Goal: Use online tool/utility: Utilize a website feature to perform a specific function

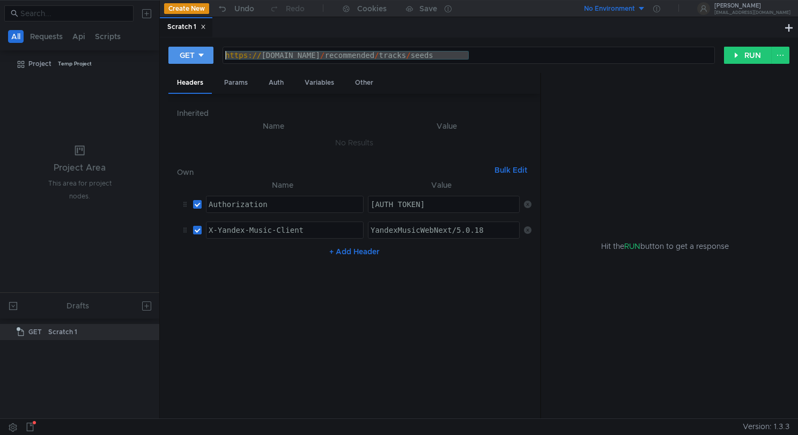
drag, startPoint x: 477, startPoint y: 55, endPoint x: 208, endPoint y: 54, distance: 269.2
click at [208, 54] on div "GET https://api.music.yandex.net/recommended/tracks/seeds https:// api.music.ya…" at bounding box center [446, 55] width 556 height 18
click at [363, 371] on nz-table "Name Value Authorization הההההההההההההההההההההההההההההההההההההההההההההההההההההה…" at bounding box center [354, 295] width 354 height 232
click at [676, 173] on div "Hit the RUN button to get a response" at bounding box center [665, 246] width 223 height 346
click at [498, 56] on div "https:// api.music.yandex.net / recommended / tracks / seeds" at bounding box center [468, 64] width 491 height 26
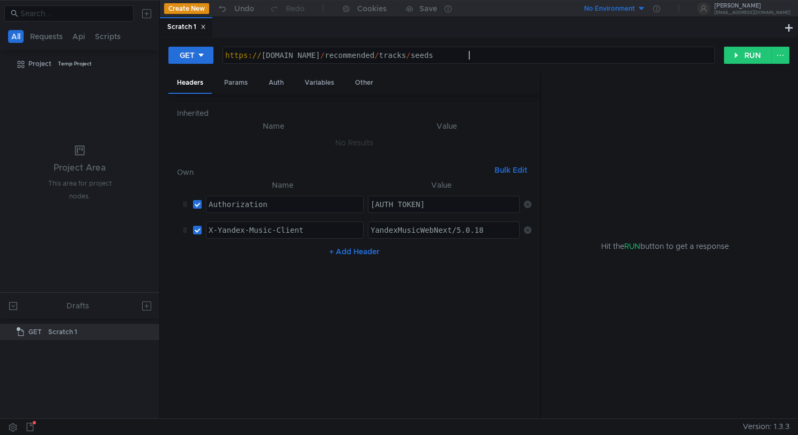
click at [612, 108] on div "Hit the RUN button to get a response" at bounding box center [665, 246] width 223 height 346
click at [743, 59] on button "RUN" at bounding box center [748, 55] width 48 height 17
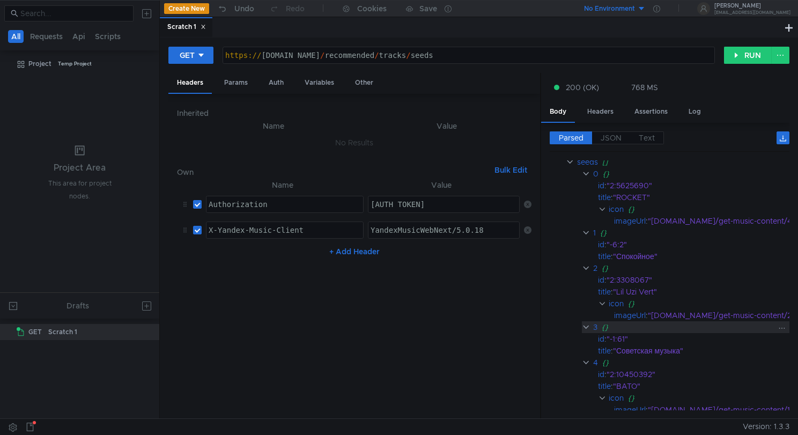
scroll to position [449, 0]
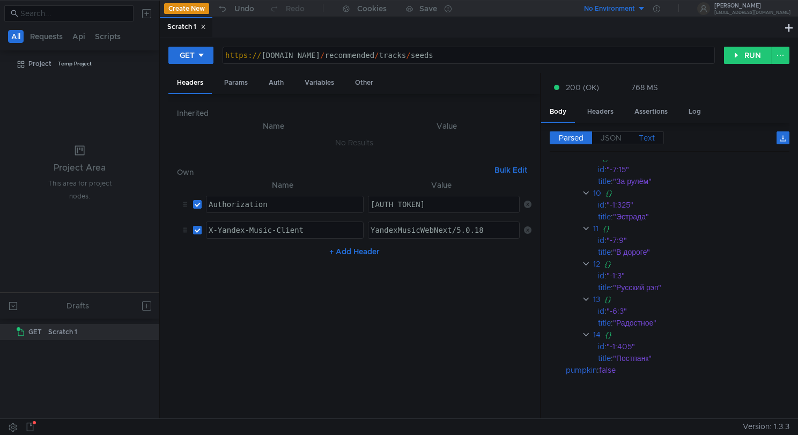
click at [650, 142] on span "Text" at bounding box center [647, 138] width 16 height 10
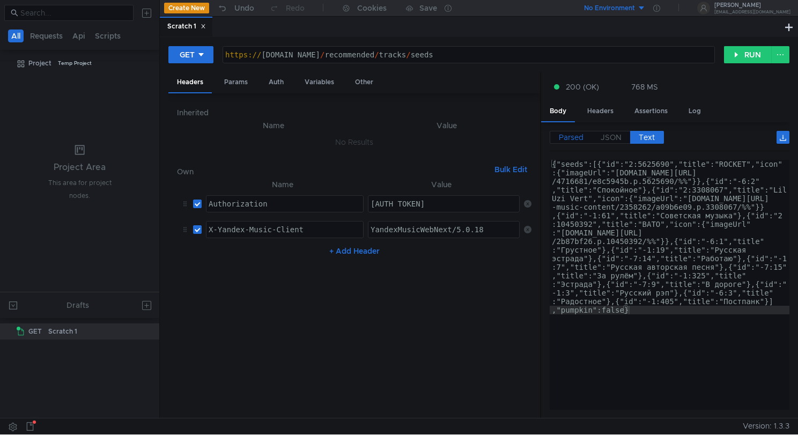
click at [573, 138] on span "Parsed" at bounding box center [571, 137] width 25 height 10
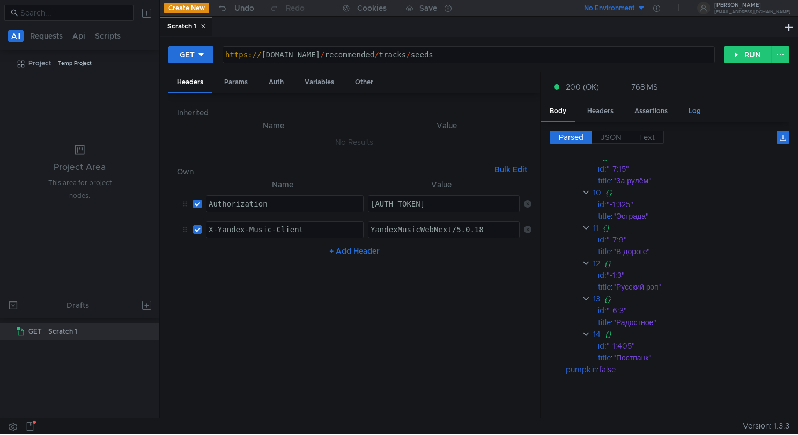
click at [688, 107] on div "Log" at bounding box center [694, 111] width 29 height 20
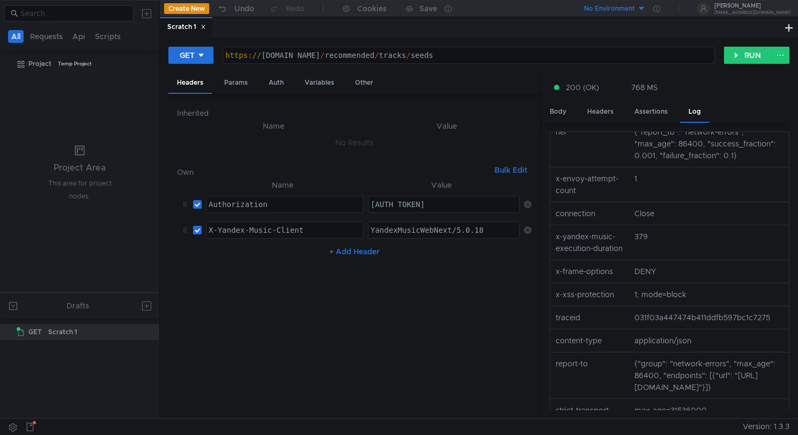
scroll to position [0, 0]
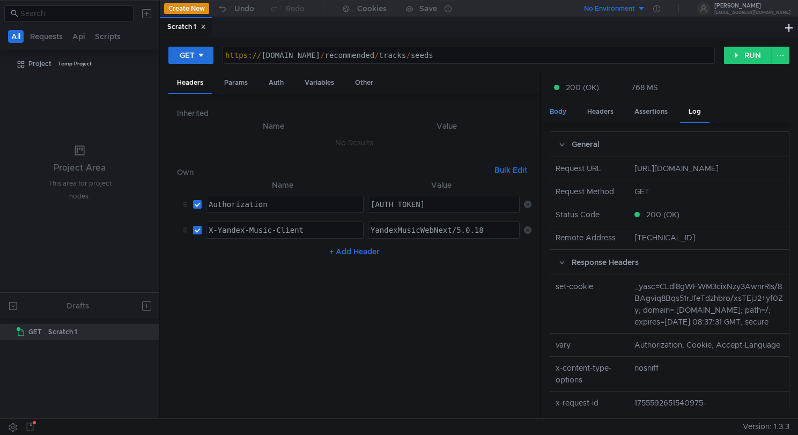
click at [561, 107] on div "Body" at bounding box center [558, 112] width 34 height 20
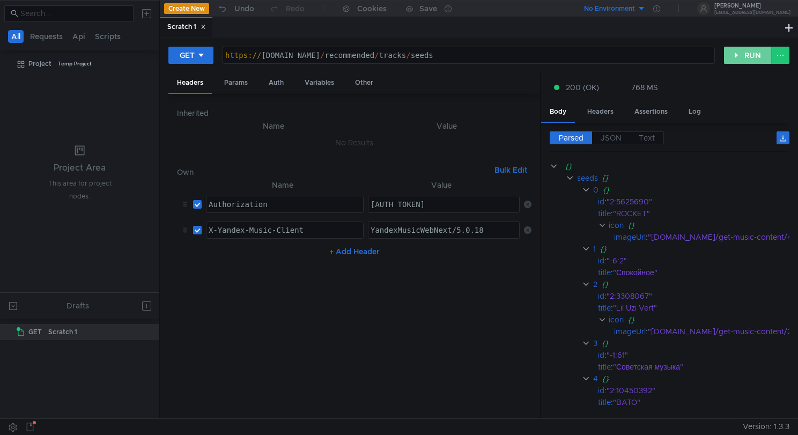
click at [755, 58] on button "RUN" at bounding box center [748, 55] width 48 height 17
click at [756, 58] on button "RUN" at bounding box center [748, 55] width 48 height 17
click at [733, 56] on button "RUN" at bounding box center [748, 55] width 48 height 17
